Goal: Use online tool/utility: Utilize a website feature to perform a specific function

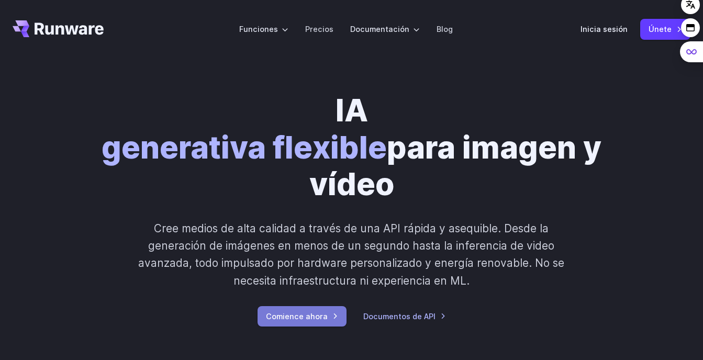
click at [310, 320] on link "Comience ahora" at bounding box center [301, 316] width 89 height 20
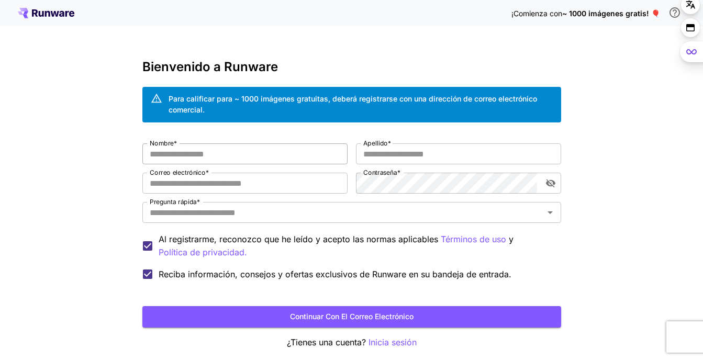
click at [210, 151] on input "Nombre *" at bounding box center [244, 153] width 205 height 21
click at [212, 152] on input "Nombre *" at bounding box center [244, 153] width 205 height 21
type input "**********"
click at [416, 154] on input "Apellido *" at bounding box center [458, 153] width 205 height 21
type input "**********"
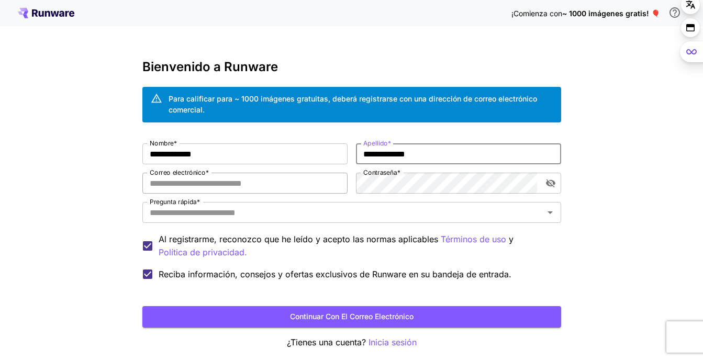
click at [286, 193] on input "Correo electrónico *" at bounding box center [244, 183] width 205 height 21
type input "**********"
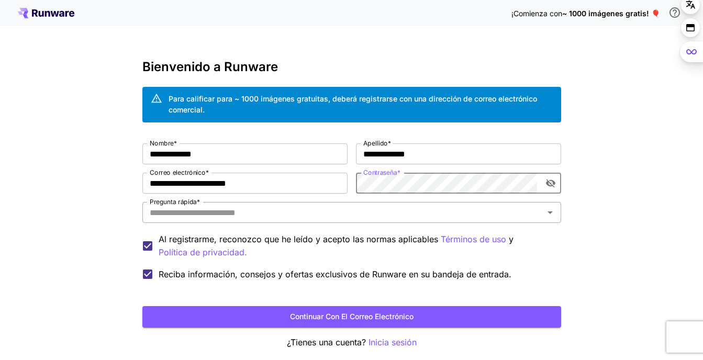
click at [374, 205] on div "Pregunta rápida *" at bounding box center [351, 212] width 419 height 21
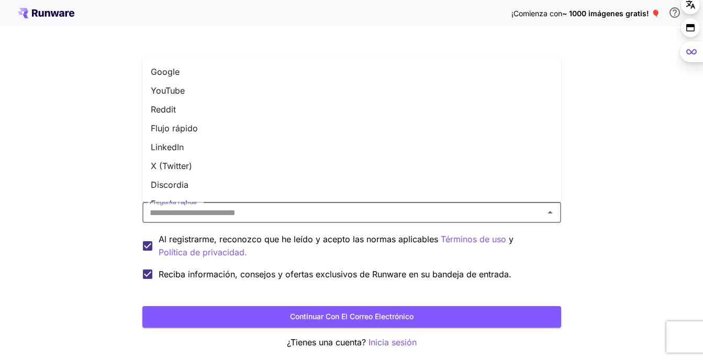
click at [374, 214] on input "Pregunta rápida *" at bounding box center [342, 212] width 395 height 15
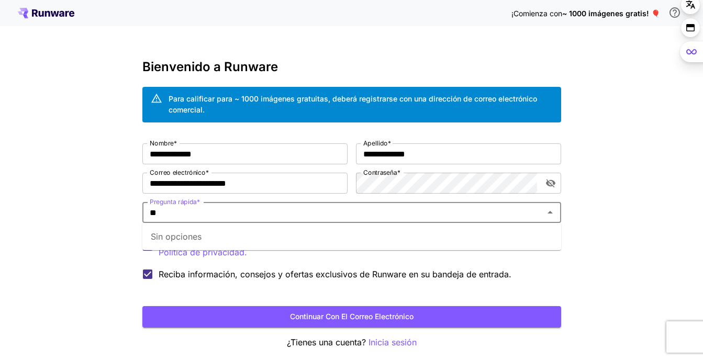
type input "*"
type input "**********"
click at [390, 317] on button "Continuar con el correo electrónico" at bounding box center [351, 316] width 419 height 21
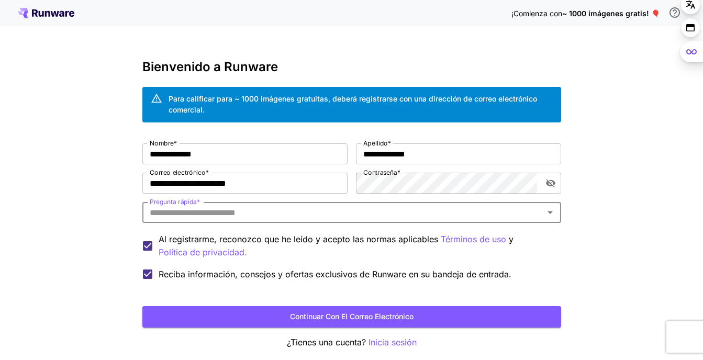
click at [289, 205] on div "Pregunta rápida *" at bounding box center [351, 212] width 419 height 21
click at [554, 209] on icon "Abrir" at bounding box center [550, 212] width 13 height 13
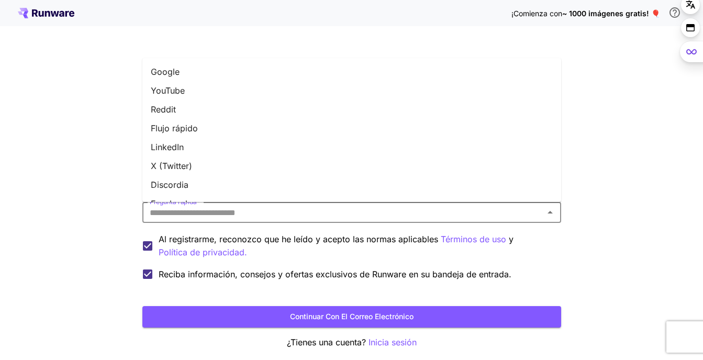
click at [209, 103] on li "Reddit" at bounding box center [351, 109] width 419 height 19
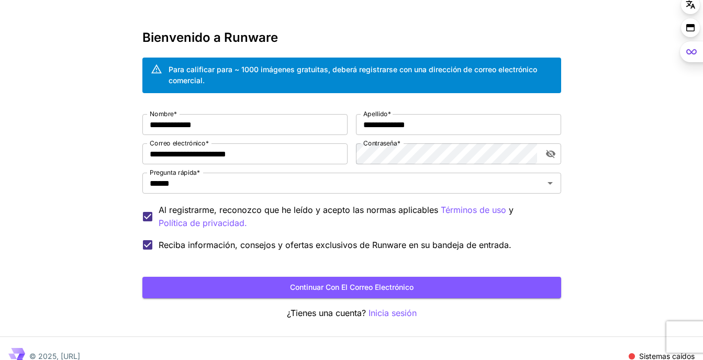
scroll to position [45, 0]
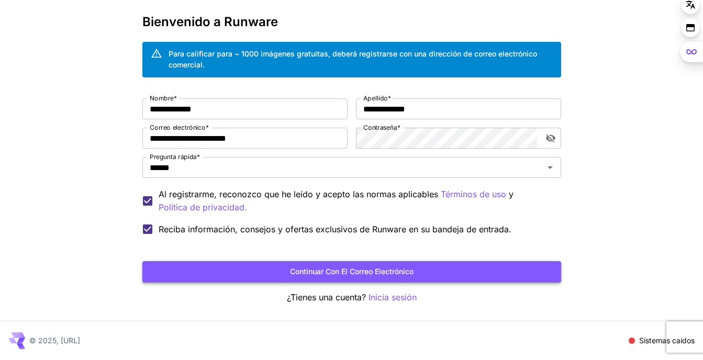
click at [340, 272] on button "Continuar con el correo electrónico" at bounding box center [351, 271] width 419 height 21
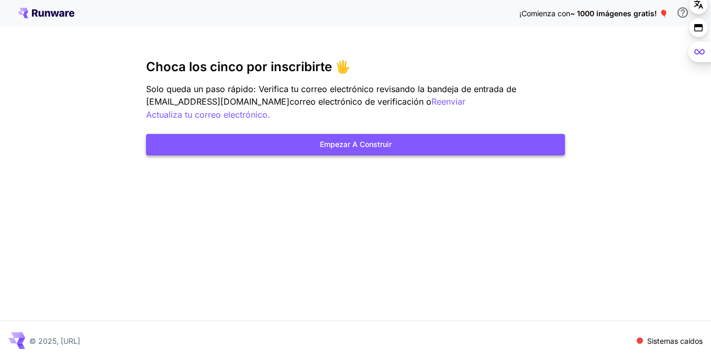
click at [348, 134] on button "Empezar a construir" at bounding box center [355, 144] width 419 height 21
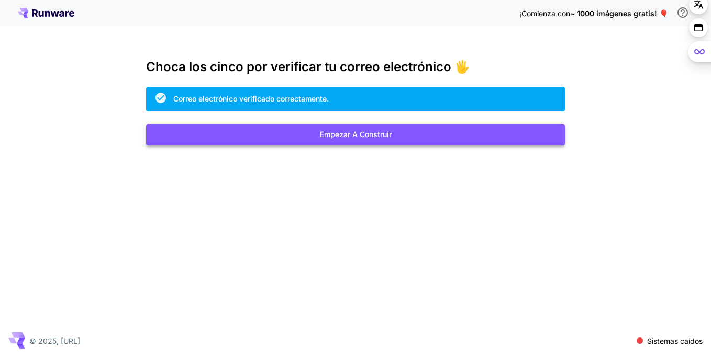
click at [456, 141] on button "Empezar a construir" at bounding box center [355, 134] width 419 height 21
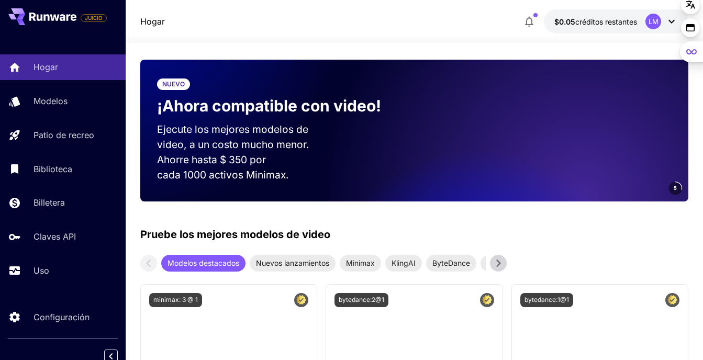
scroll to position [314, 0]
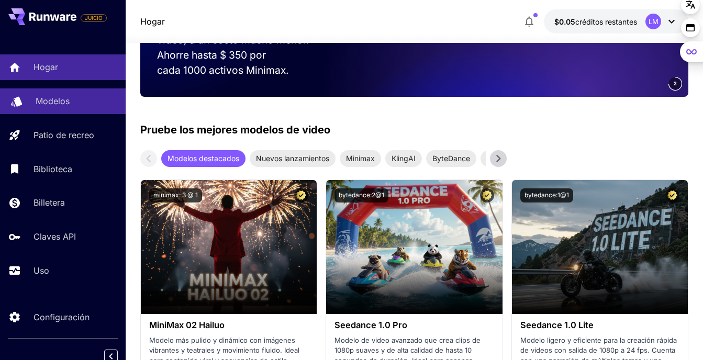
click at [69, 99] on p "Modelos" at bounding box center [53, 101] width 34 height 13
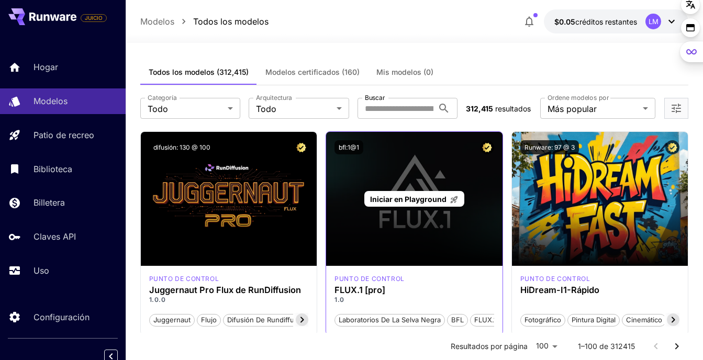
click at [425, 174] on div "Iniciar en Playground" at bounding box center [414, 199] width 176 height 134
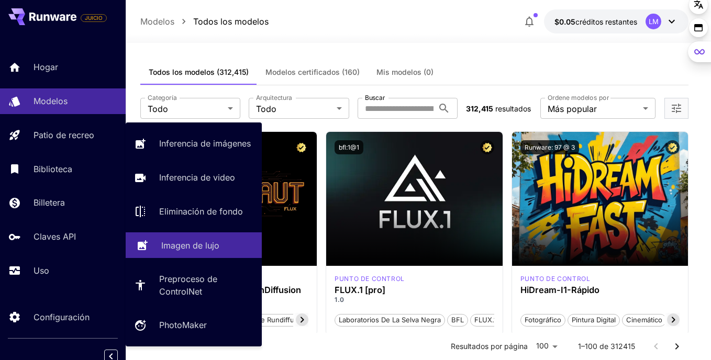
click at [225, 239] on div "Imagen de lujo" at bounding box center [207, 245] width 92 height 13
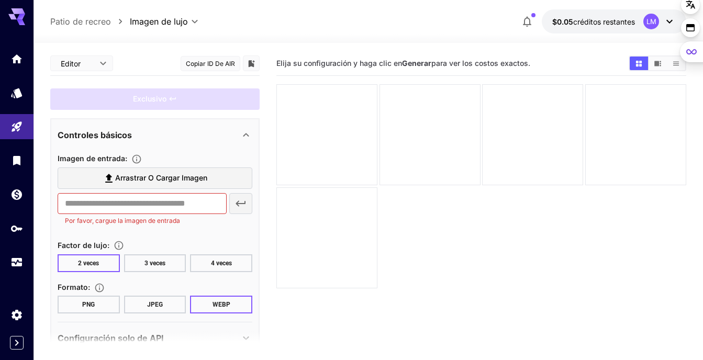
click at [122, 179] on span "Arrastrar o cargar imagen" at bounding box center [161, 178] width 92 height 13
click at [0, 0] on input "Arrastrar o cargar imagen" at bounding box center [0, 0] width 0 height 0
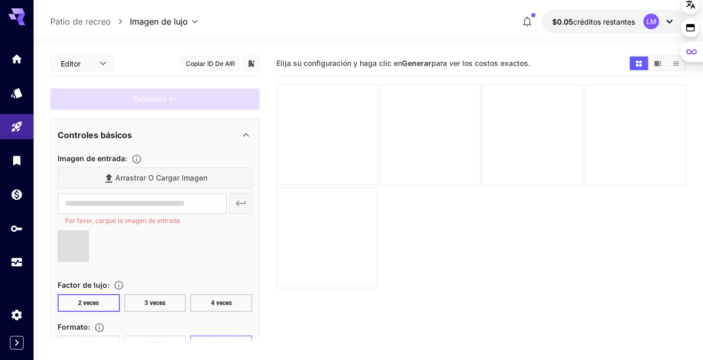
type input "**********"
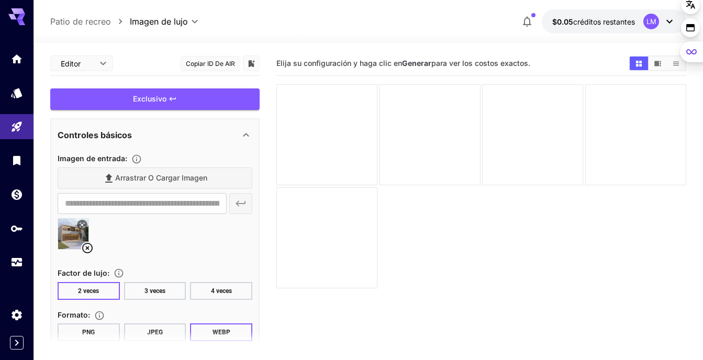
scroll to position [52, 0]
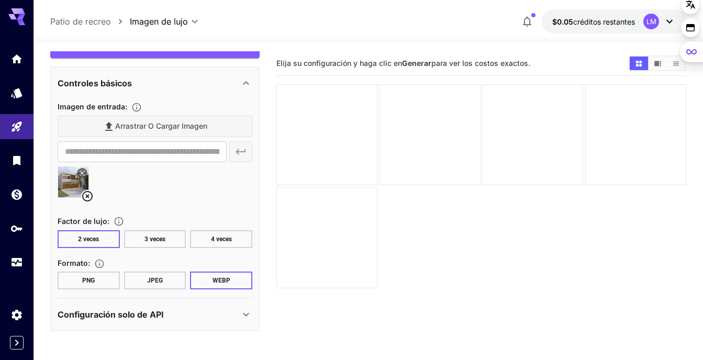
click at [109, 285] on button "PNG" at bounding box center [89, 281] width 62 height 18
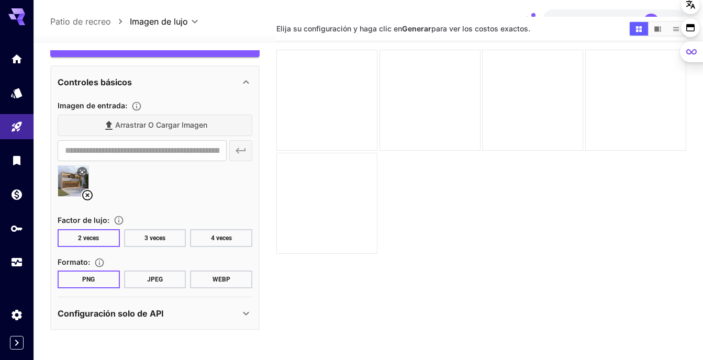
scroll to position [83, 0]
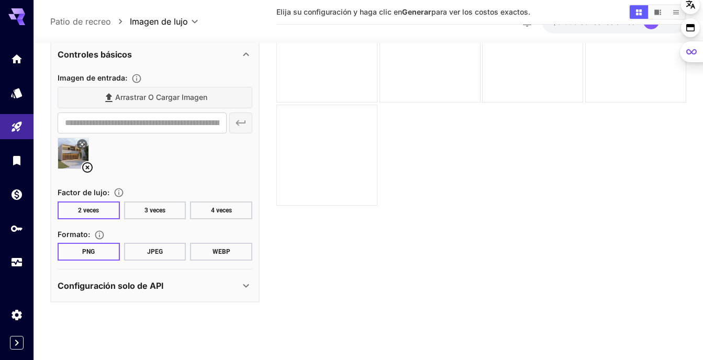
click at [242, 289] on icon at bounding box center [246, 285] width 13 height 13
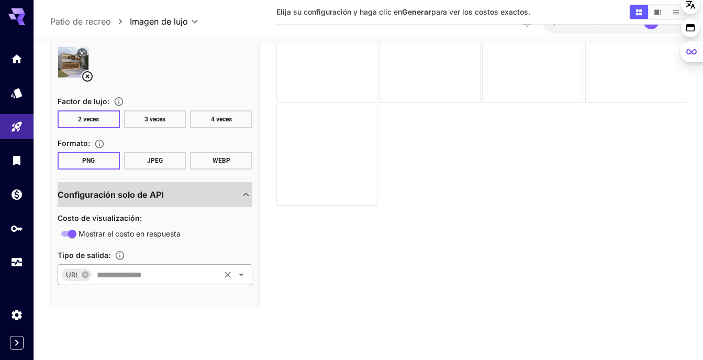
scroll to position [147, 0]
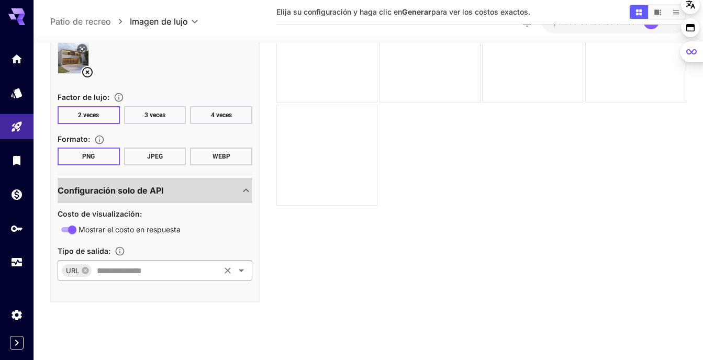
click at [242, 270] on icon "Abrir" at bounding box center [241, 270] width 13 height 13
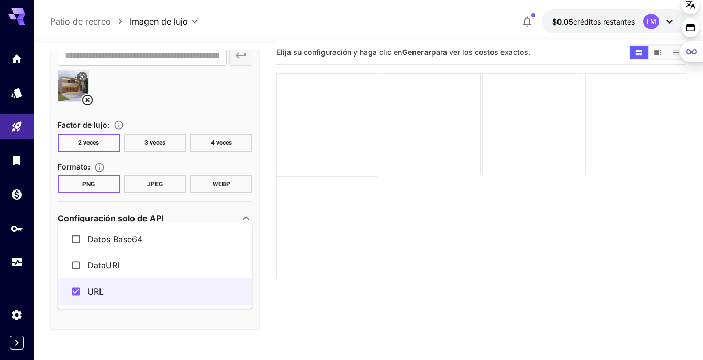
scroll to position [0, 0]
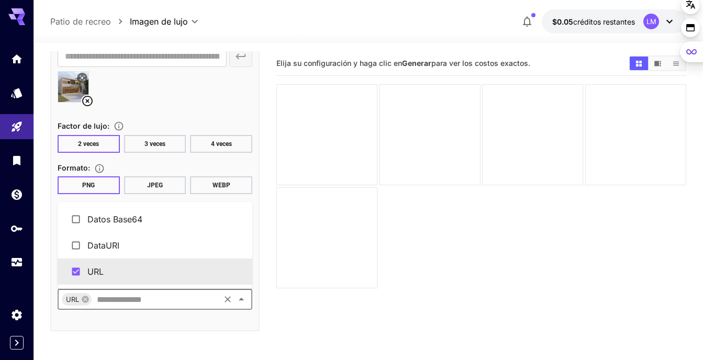
click at [267, 266] on main "**********" at bounding box center [368, 235] width 636 height 368
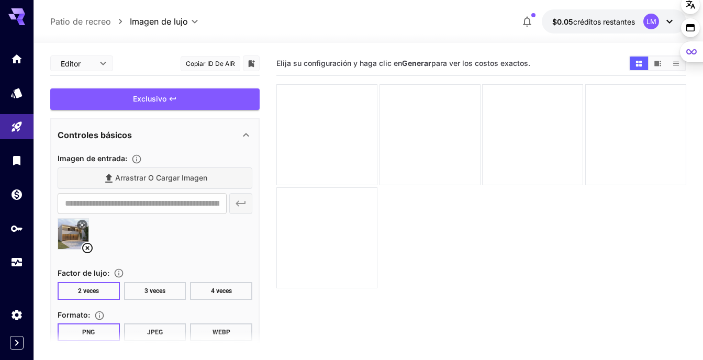
click at [246, 138] on icon at bounding box center [246, 135] width 13 height 13
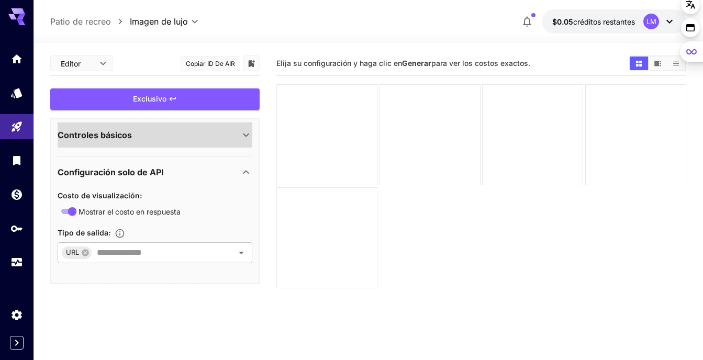
click at [100, 63] on body "**********" at bounding box center [351, 221] width 703 height 443
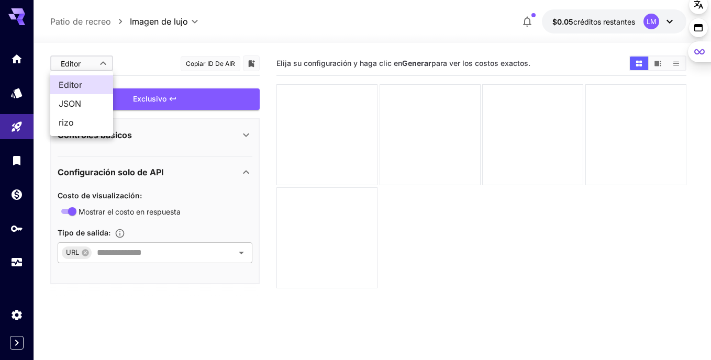
click at [144, 77] on div at bounding box center [355, 180] width 711 height 360
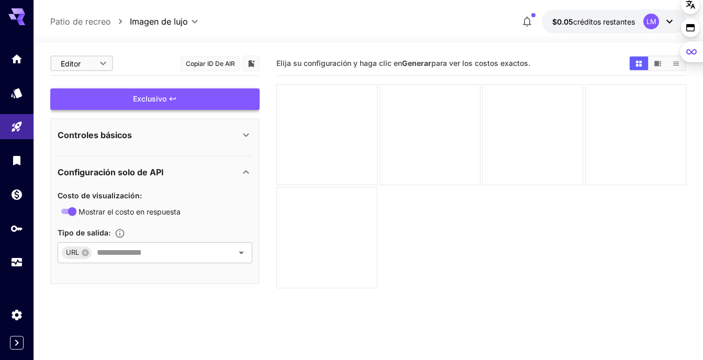
click at [191, 96] on div "Exclusivo" at bounding box center [154, 98] width 209 height 21
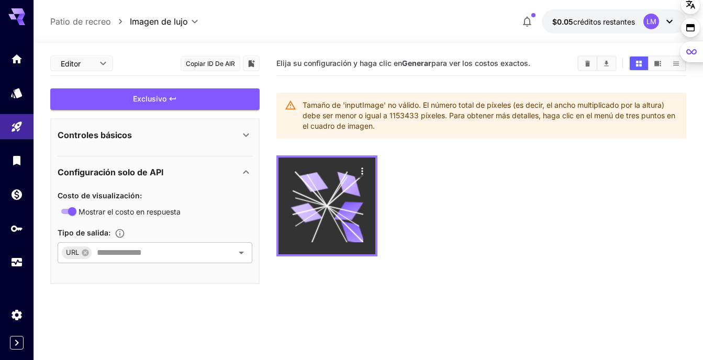
click at [352, 217] on icon at bounding box center [348, 210] width 29 height 19
